Goal: Information Seeking & Learning: Learn about a topic

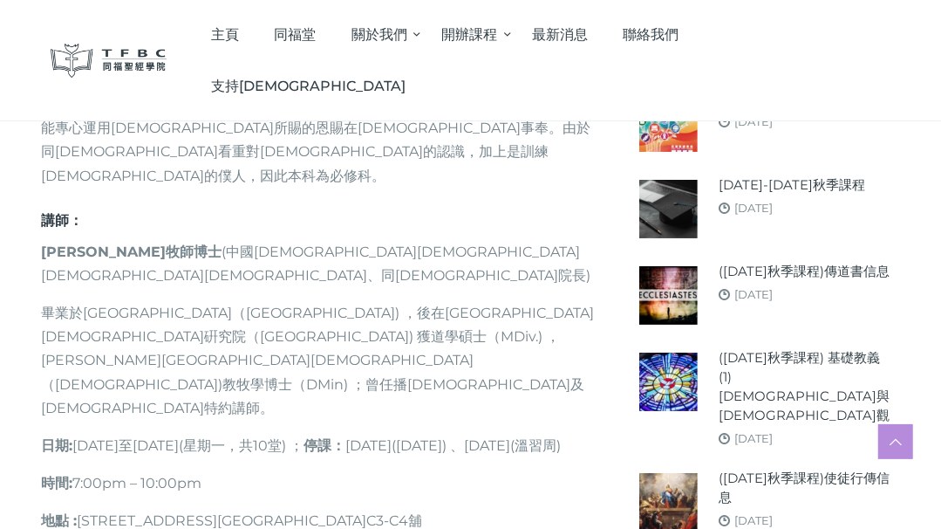
scroll to position [793, 0]
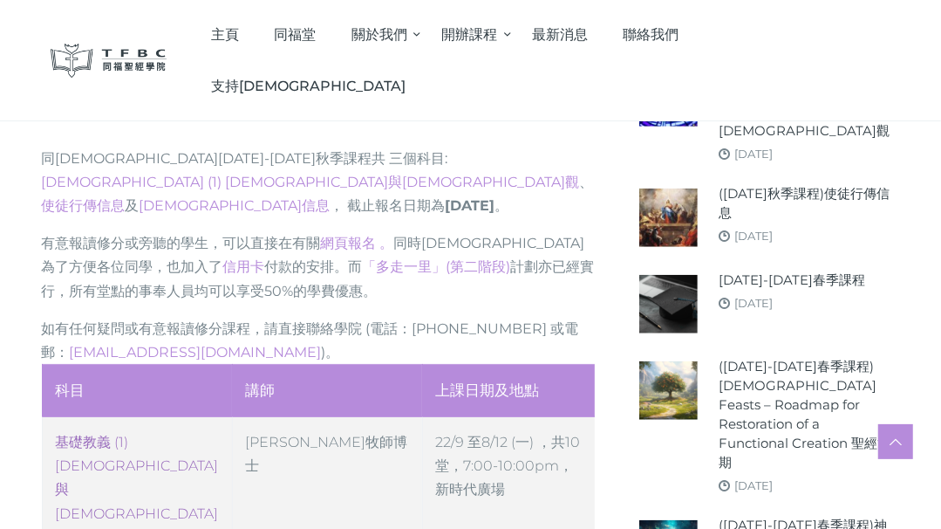
scroll to position [555, 0]
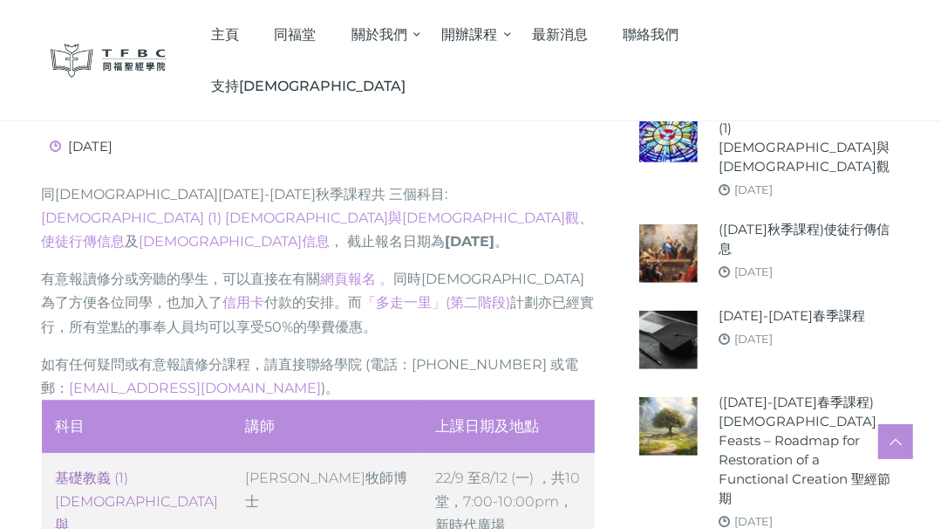
click at [113, 469] on link "‎基礎教義 (1) 聖靈觀與教會觀" at bounding box center [137, 525] width 163 height 112
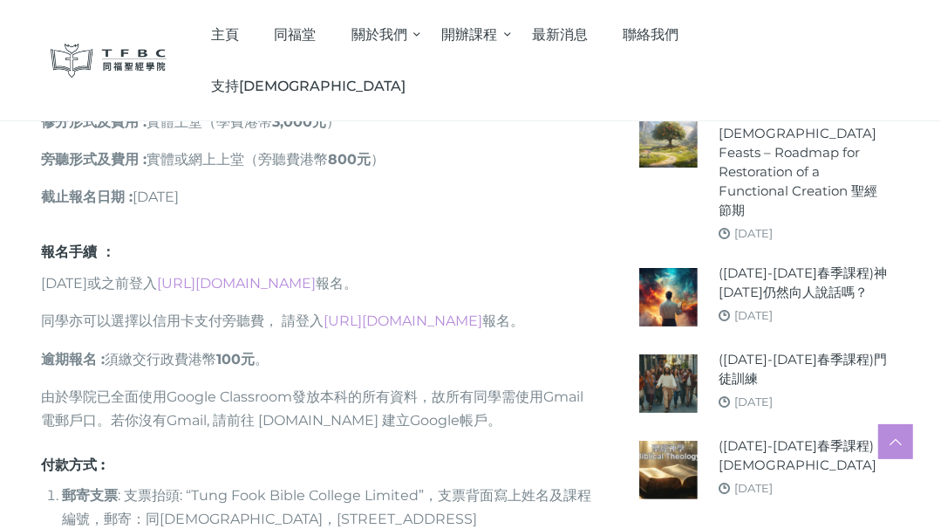
scroll to position [1269, 0]
